Goal: Task Accomplishment & Management: Complete application form

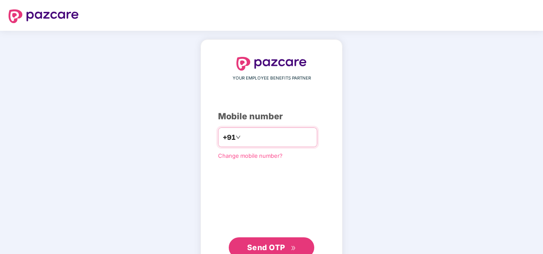
click at [288, 133] on input "number" at bounding box center [277, 137] width 70 height 14
click at [288, 243] on span "Send OTP" at bounding box center [271, 248] width 49 height 12
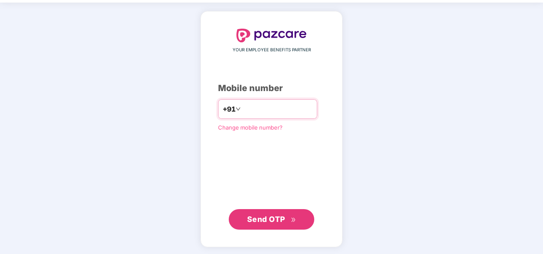
click at [242, 109] on input "**********" at bounding box center [277, 109] width 70 height 14
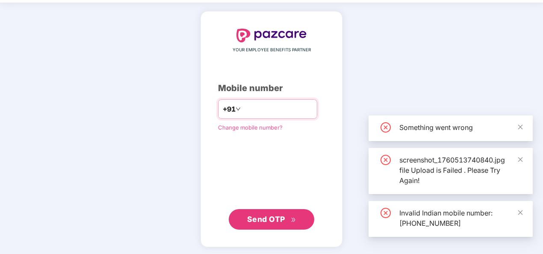
click at [242, 108] on input "**********" at bounding box center [277, 109] width 70 height 14
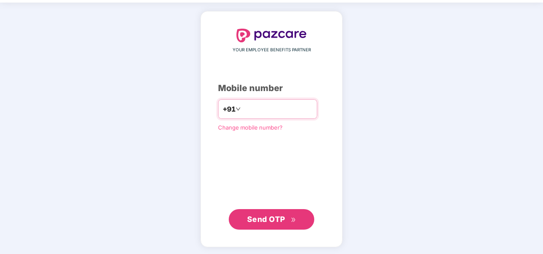
type input "**********"
click at [269, 217] on span "Send OTP" at bounding box center [266, 219] width 38 height 9
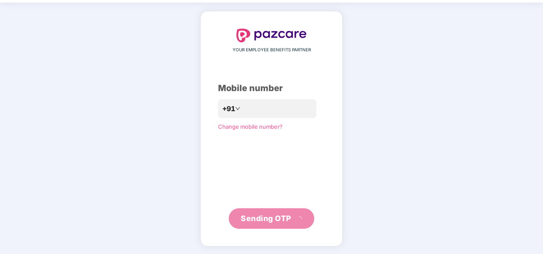
scroll to position [25, 0]
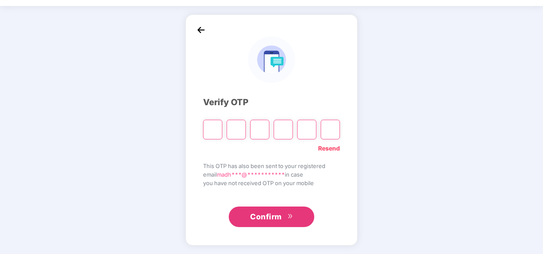
type input "*"
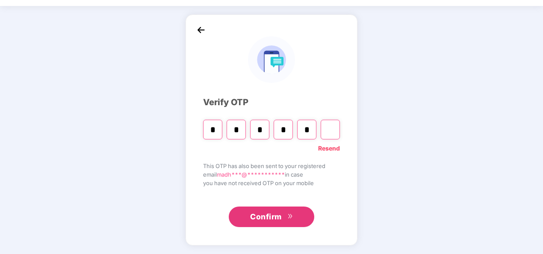
type input "*"
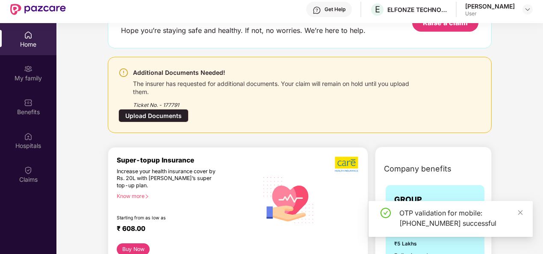
scroll to position [86, 0]
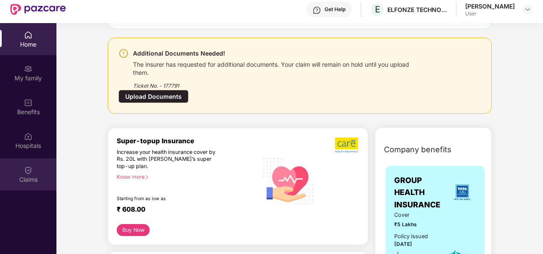
click at [33, 169] on div "Claims" at bounding box center [28, 174] width 56 height 32
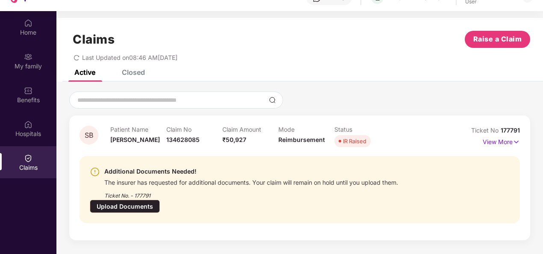
scroll to position [48, 0]
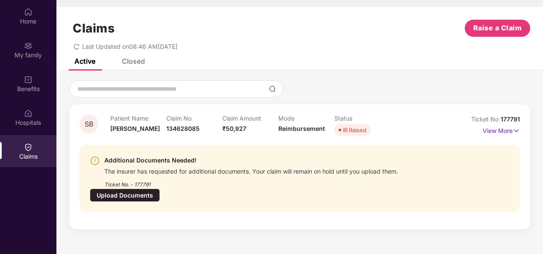
click at [160, 189] on div "Upload Documents" at bounding box center [125, 195] width 70 height 13
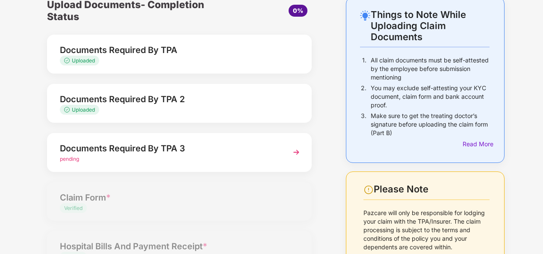
scroll to position [86, 0]
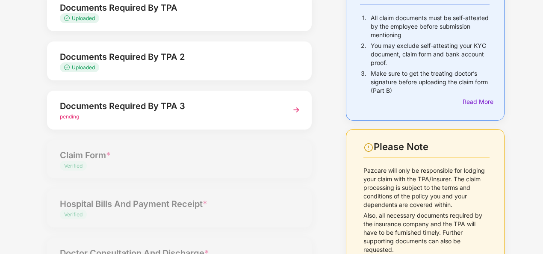
click at [297, 109] on img at bounding box center [296, 109] width 15 height 15
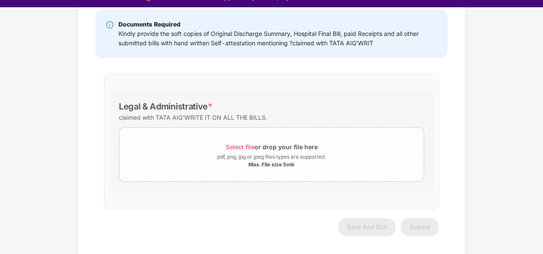
scroll to position [21, 0]
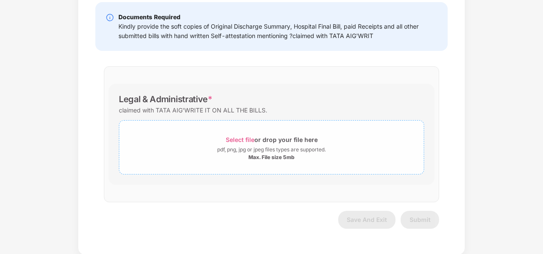
click at [245, 138] on span "Select file" at bounding box center [240, 139] width 29 height 7
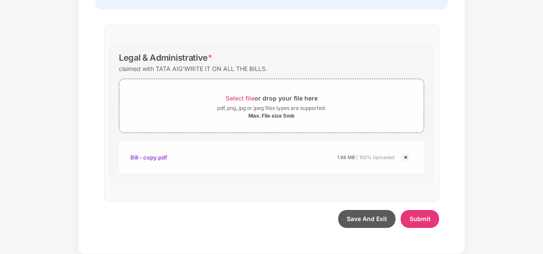
scroll to position [164, 0]
click at [422, 219] on span "Submit" at bounding box center [420, 219] width 21 height 7
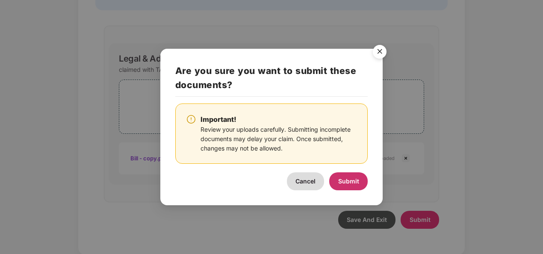
click at [350, 177] on button "Submit" at bounding box center [348, 181] width 38 height 18
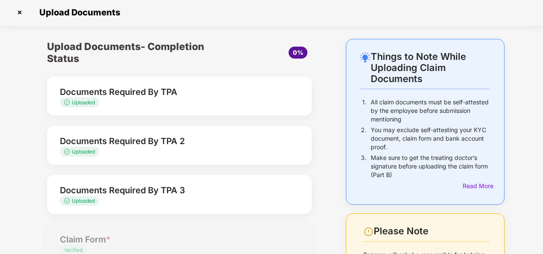
scroll to position [0, 0]
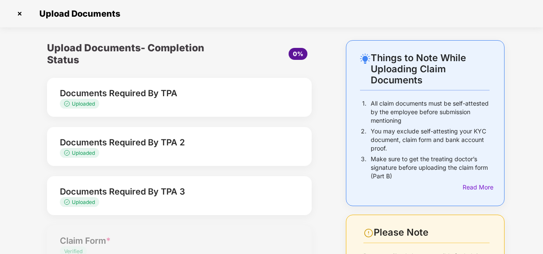
click at [20, 11] on img at bounding box center [20, 14] width 14 height 14
click at [19, 13] on img at bounding box center [20, 14] width 14 height 14
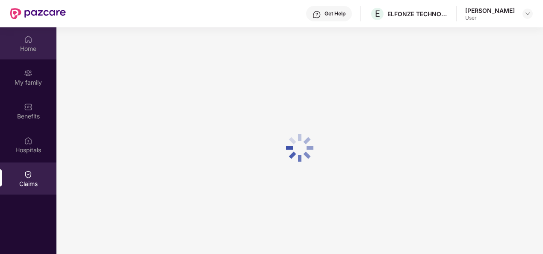
scroll to position [48, 0]
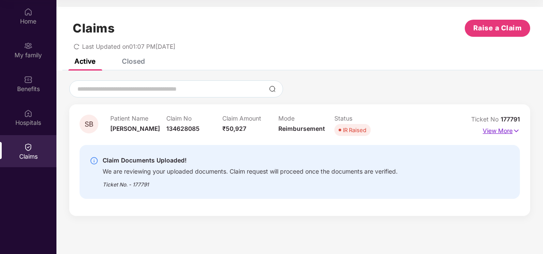
click at [496, 131] on p "View More" at bounding box center [501, 130] width 37 height 12
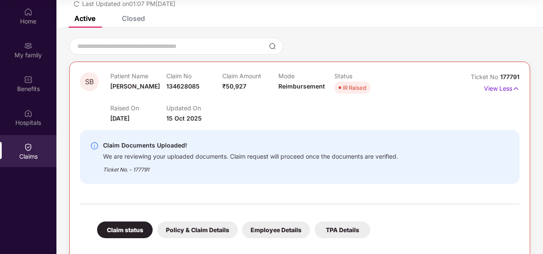
scroll to position [0, 0]
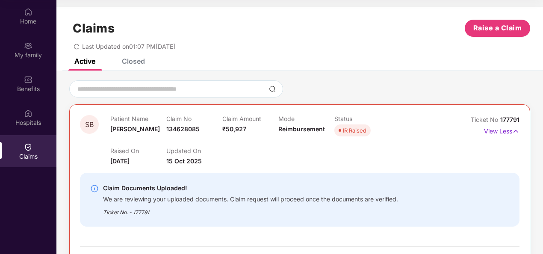
click at [311, 33] on div "Claims Raise a Claim" at bounding box center [299, 28] width 461 height 17
